Goal: Obtain resource: Download file/media

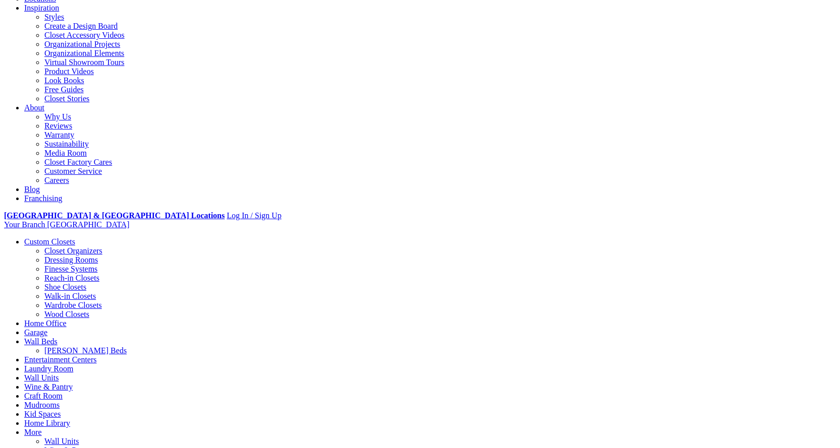
scroll to position [202, 0]
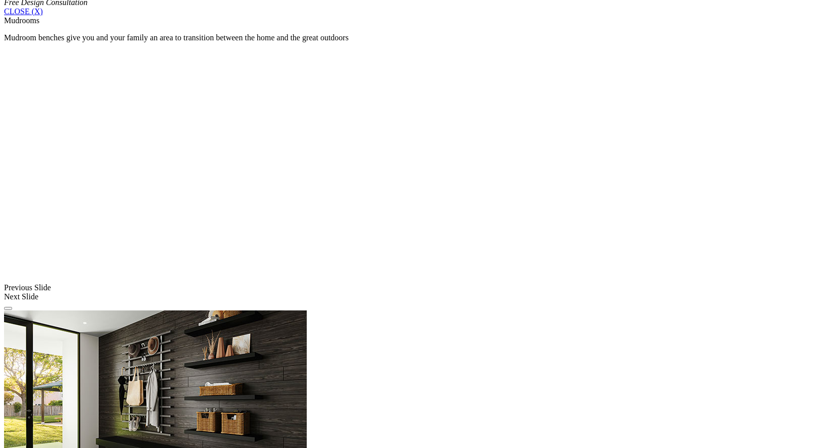
scroll to position [714, 0]
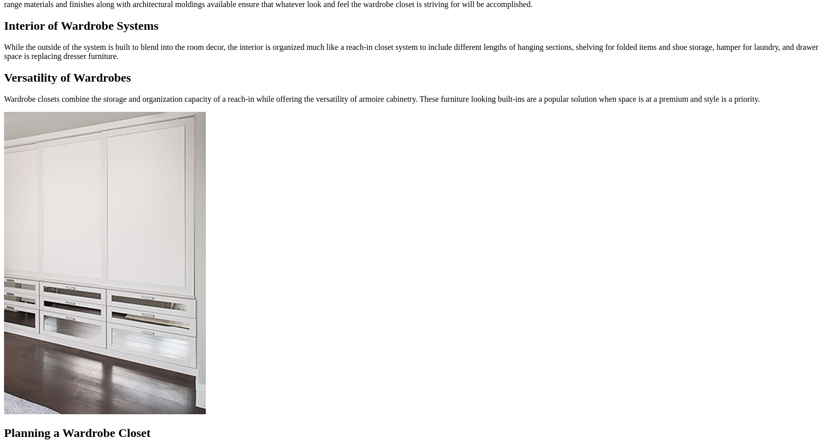
scroll to position [908, 0]
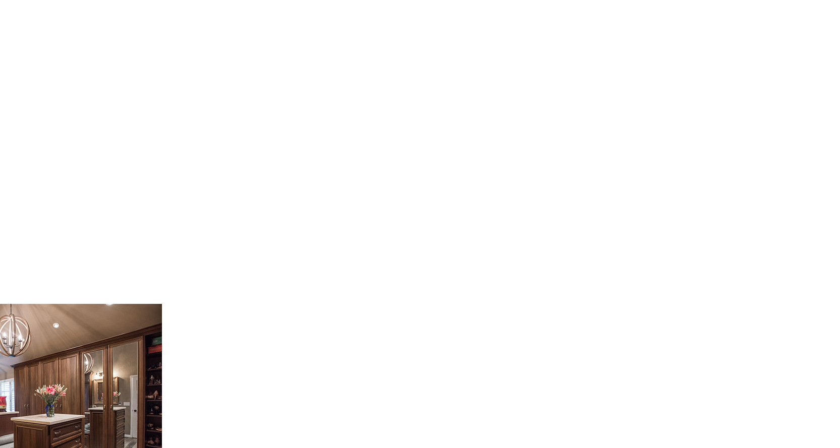
scroll to position [1513, 0]
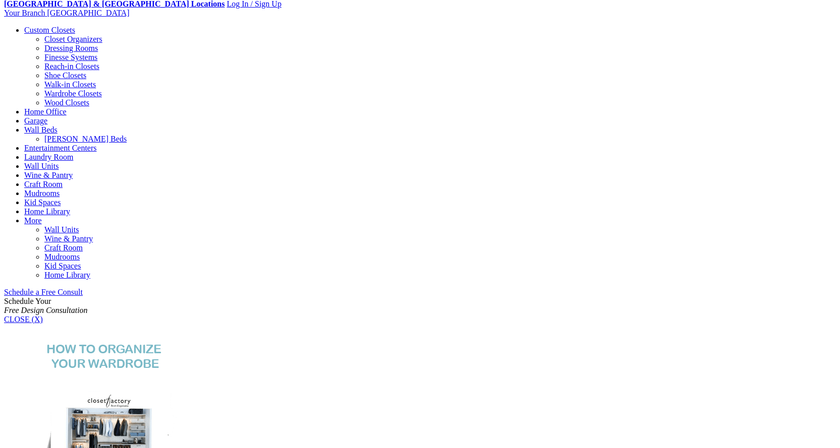
scroll to position [404, 0]
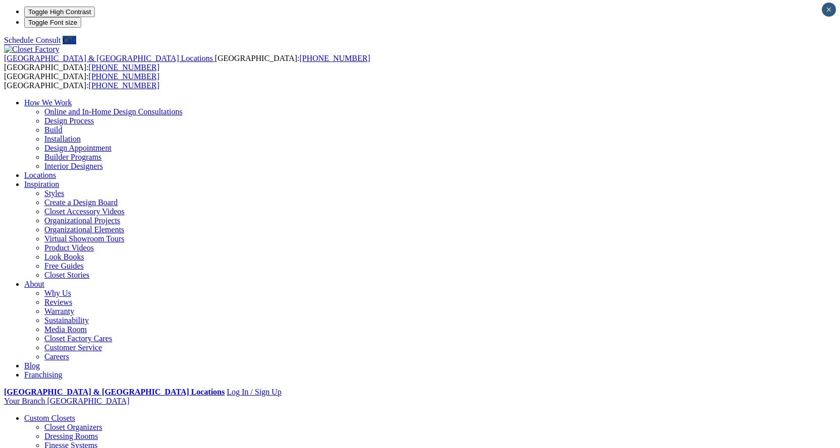
scroll to position [0, 0]
drag, startPoint x: 408, startPoint y: 222, endPoint x: 398, endPoint y: 219, distance: 11.2
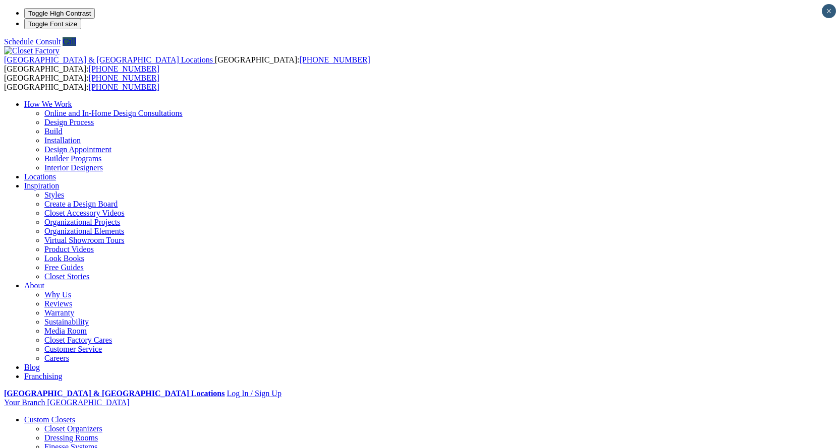
drag, startPoint x: 450, startPoint y: 124, endPoint x: 447, endPoint y: 119, distance: 5.6
drag, startPoint x: 443, startPoint y: 117, endPoint x: 431, endPoint y: 142, distance: 28.0
